Goal: Navigation & Orientation: Find specific page/section

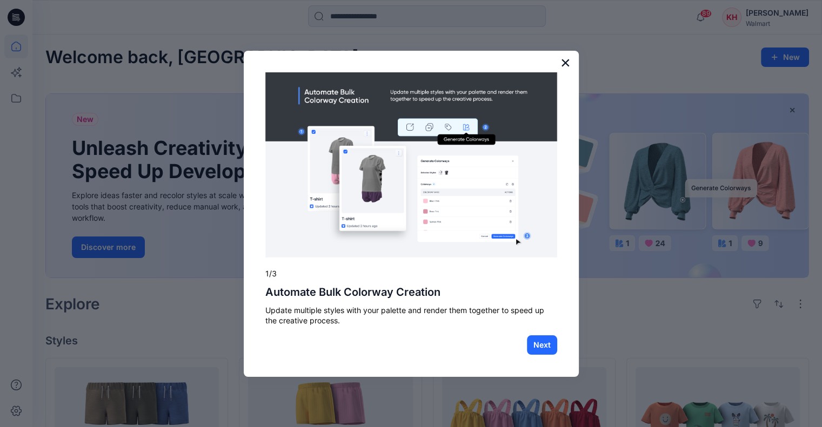
click at [565, 61] on button "×" at bounding box center [565, 62] width 10 height 17
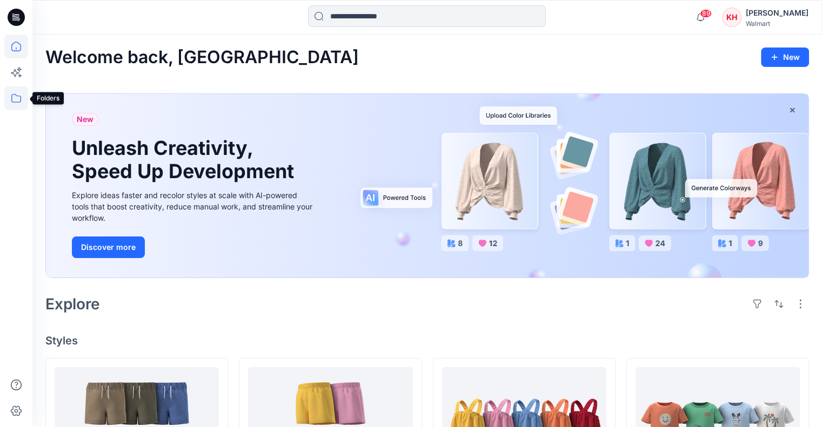
click at [19, 95] on icon at bounding box center [16, 98] width 24 height 24
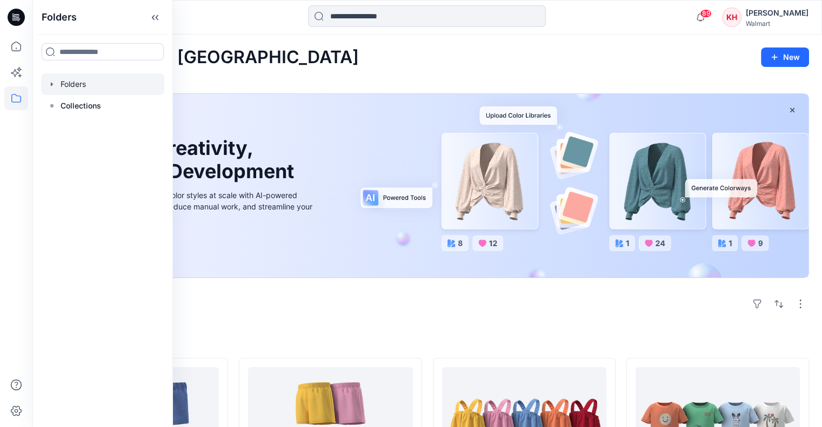
click at [51, 83] on icon "button" at bounding box center [52, 84] width 2 height 4
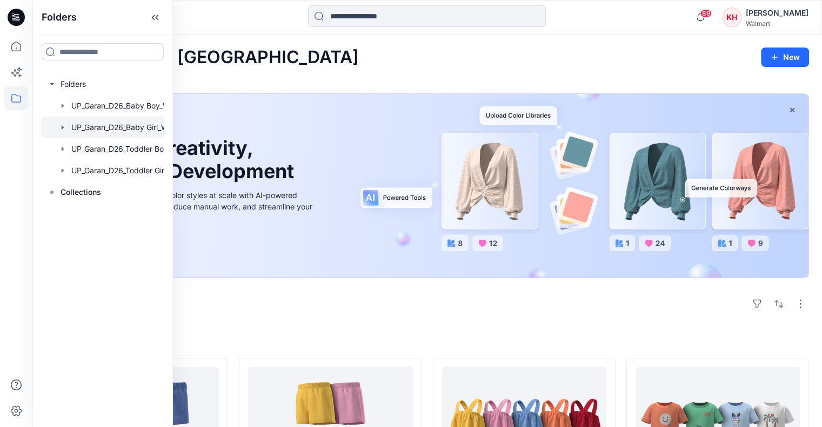
click at [96, 132] on div at bounding box center [116, 128] width 151 height 22
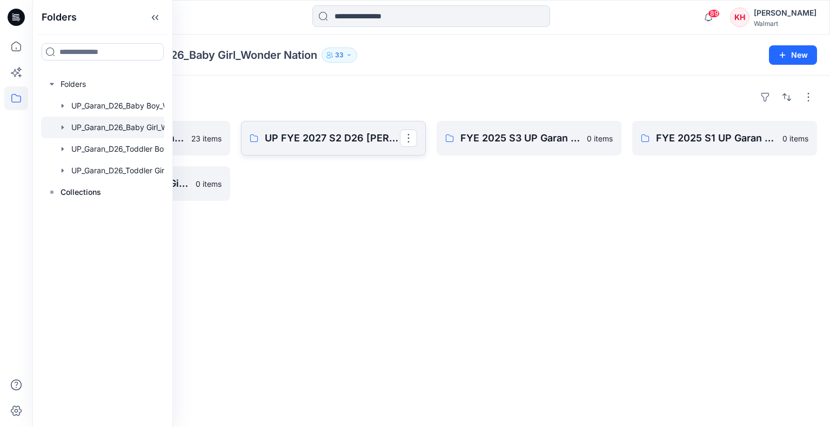
click at [312, 147] on link "UP FYE 2027 S2 D26 [PERSON_NAME]" at bounding box center [333, 138] width 185 height 35
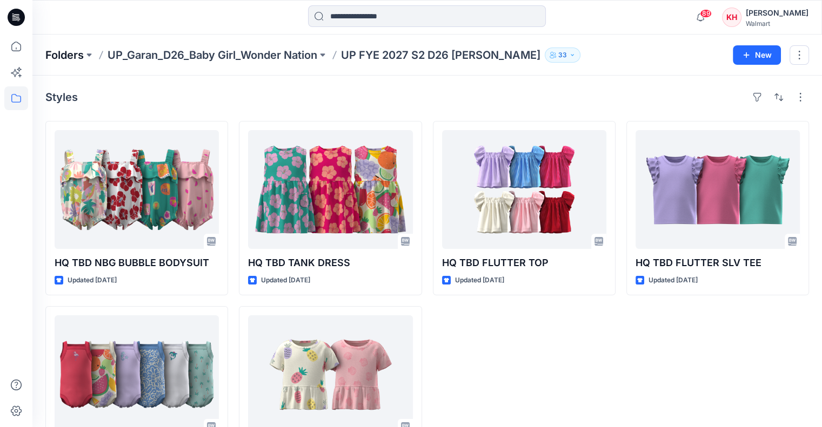
click at [71, 55] on p "Folders" at bounding box center [64, 55] width 38 height 15
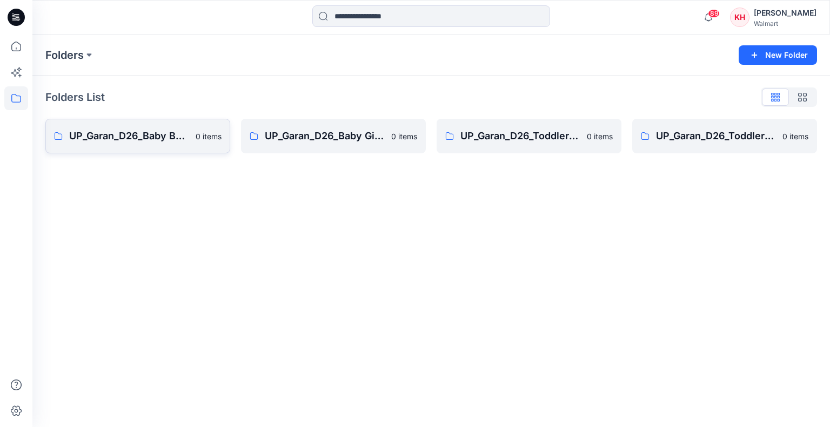
click at [111, 139] on p "UP_Garan_D26_Baby Boy_Wonder Nation" at bounding box center [129, 136] width 120 height 15
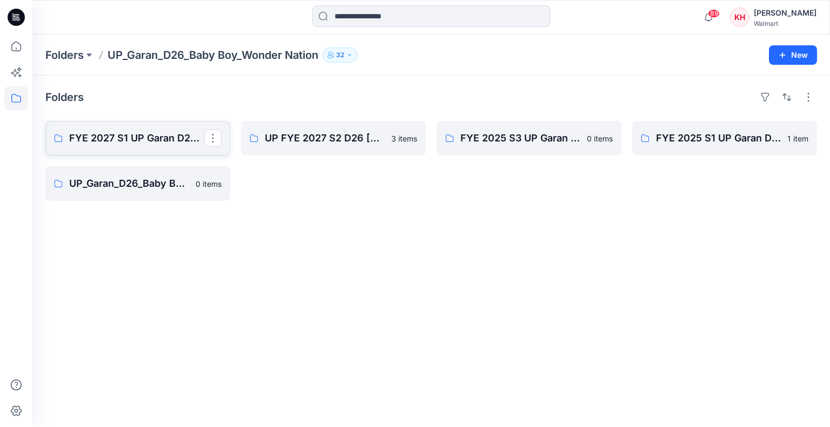
click at [82, 140] on p "FYE 2027 S1 UP Garan D26 Baby Boy" at bounding box center [136, 138] width 135 height 15
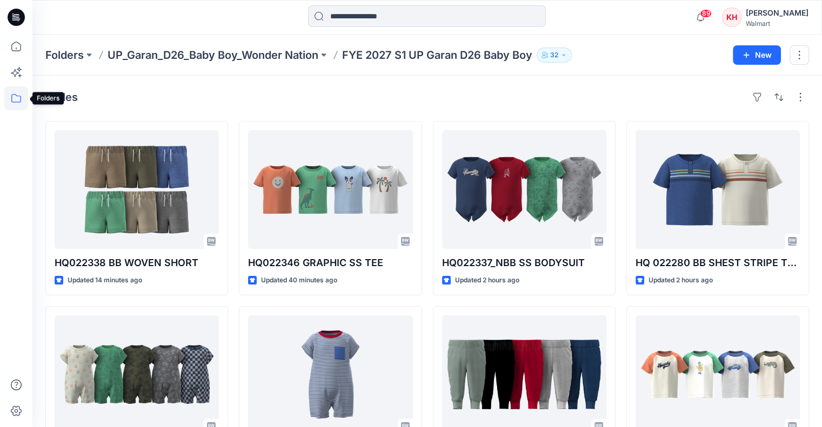
click at [10, 101] on icon at bounding box center [16, 98] width 24 height 24
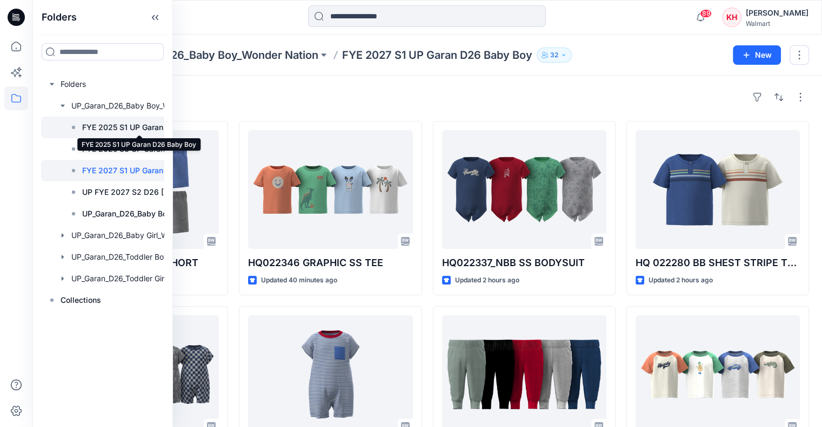
click at [150, 129] on p "FYE 2025 S1 UP Garan D26 Baby Boy" at bounding box center [139, 127] width 115 height 13
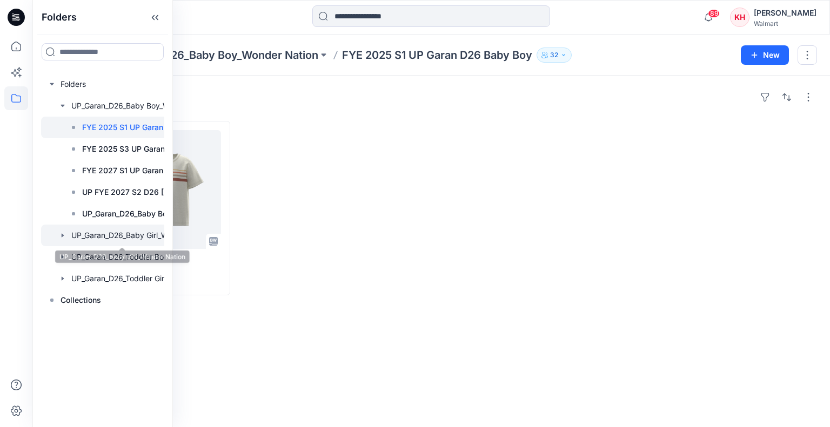
click at [116, 233] on div at bounding box center [122, 236] width 162 height 22
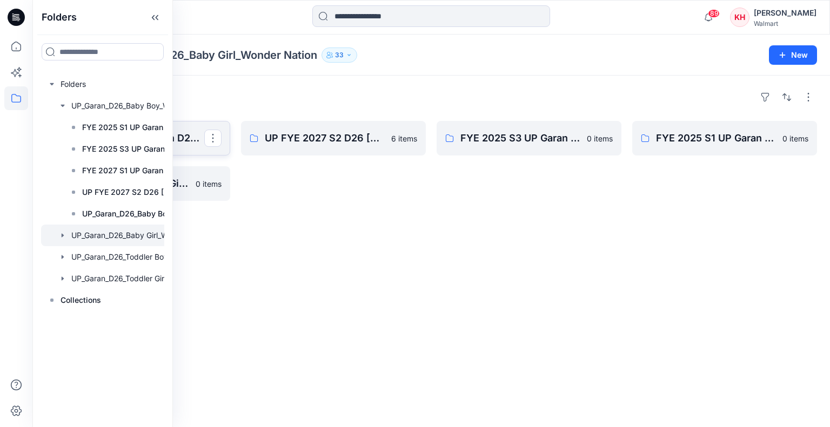
click at [200, 137] on p "FYE 2027 S1 UP Garan D26 Baby Girl" at bounding box center [136, 138] width 135 height 15
